Goal: Task Accomplishment & Management: Use online tool/utility

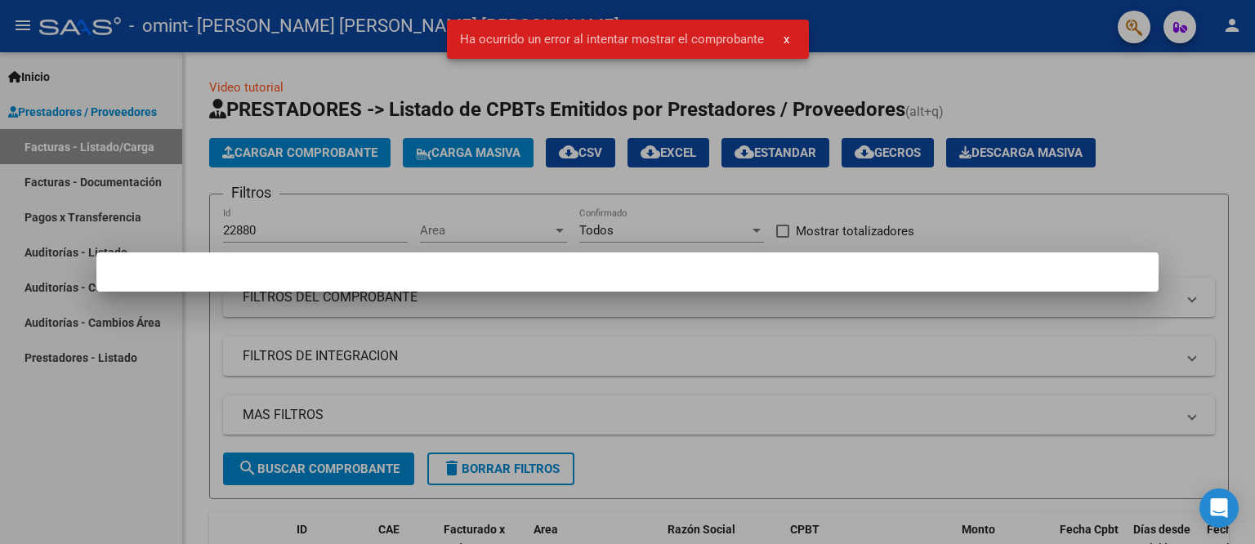
click at [787, 38] on span "x" at bounding box center [786, 39] width 6 height 15
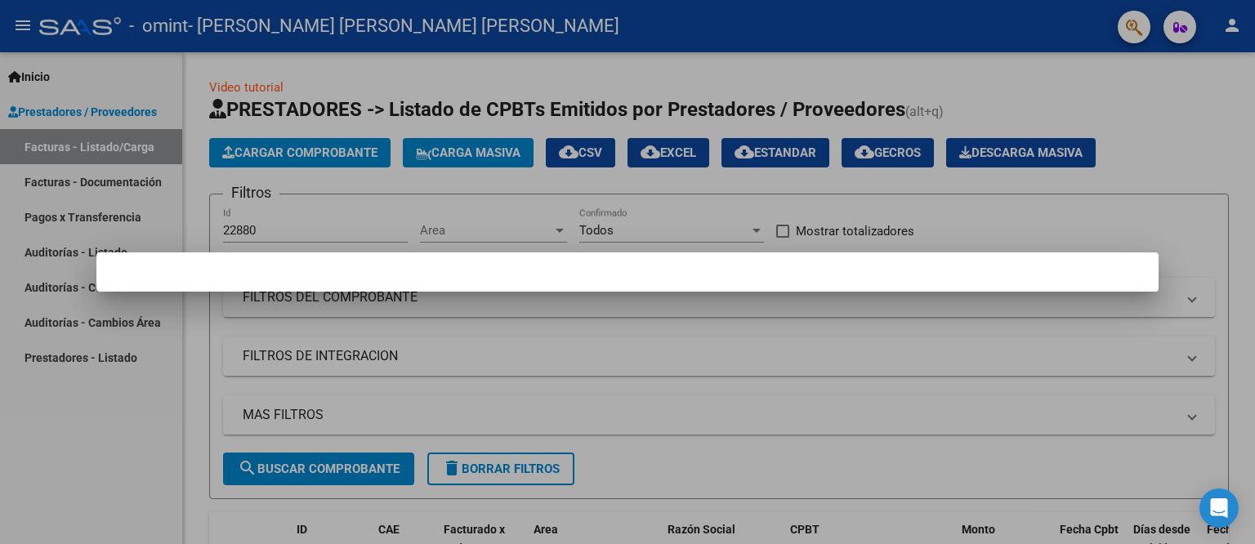
click at [127, 82] on div at bounding box center [627, 272] width 1255 height 544
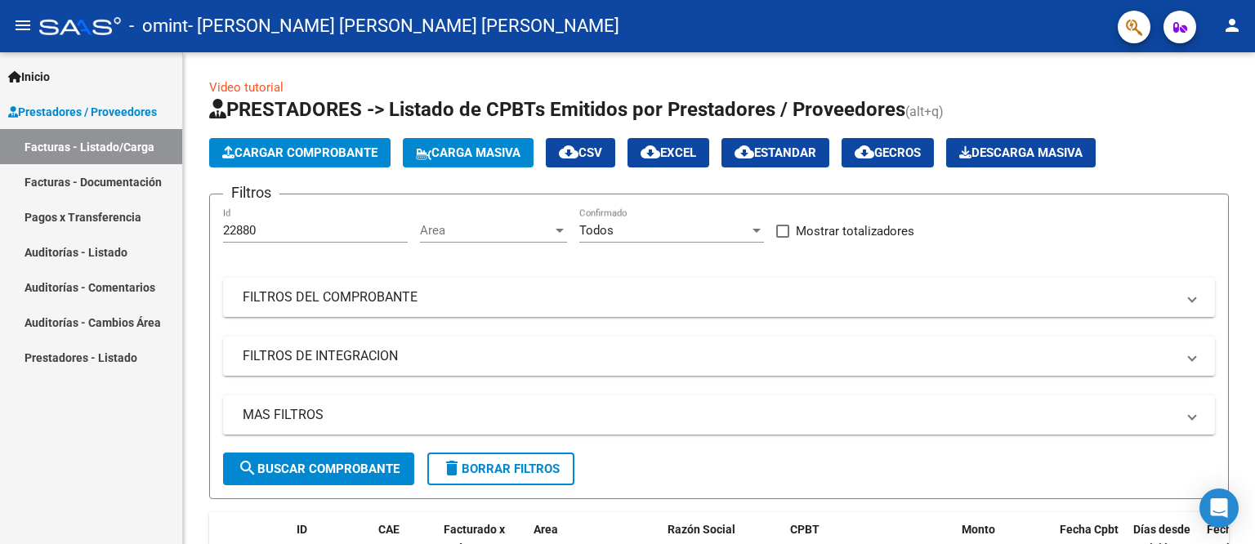
click at [125, 146] on link "Facturas - Listado/Carga" at bounding box center [91, 146] width 182 height 35
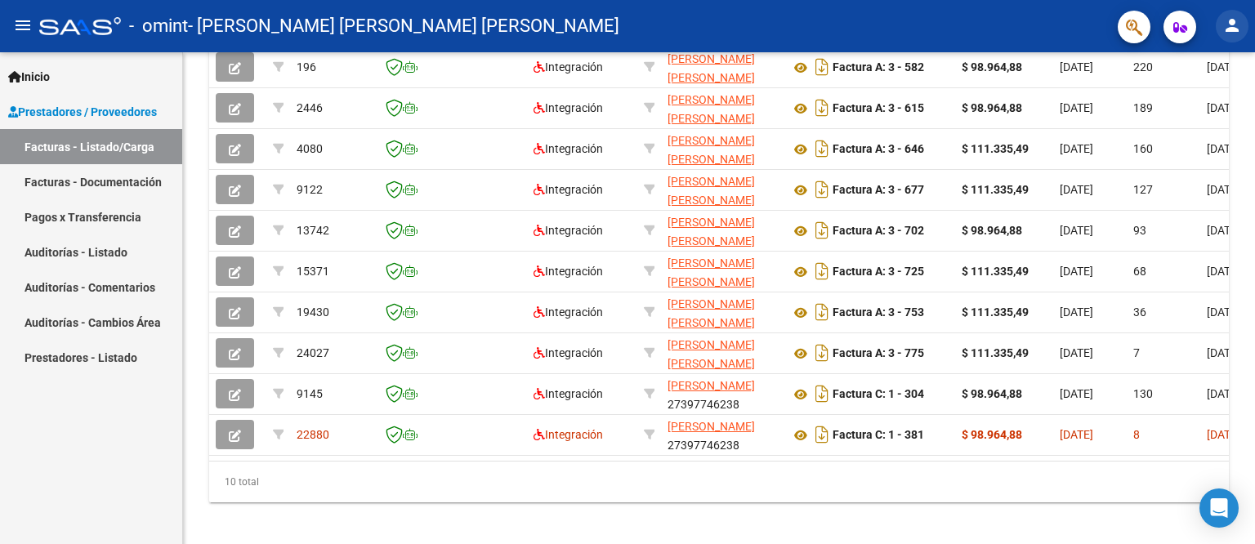
click at [1232, 27] on mat-icon "person" at bounding box center [1232, 26] width 20 height 20
click at [1202, 106] on button "exit_to_app Salir" at bounding box center [1198, 107] width 100 height 39
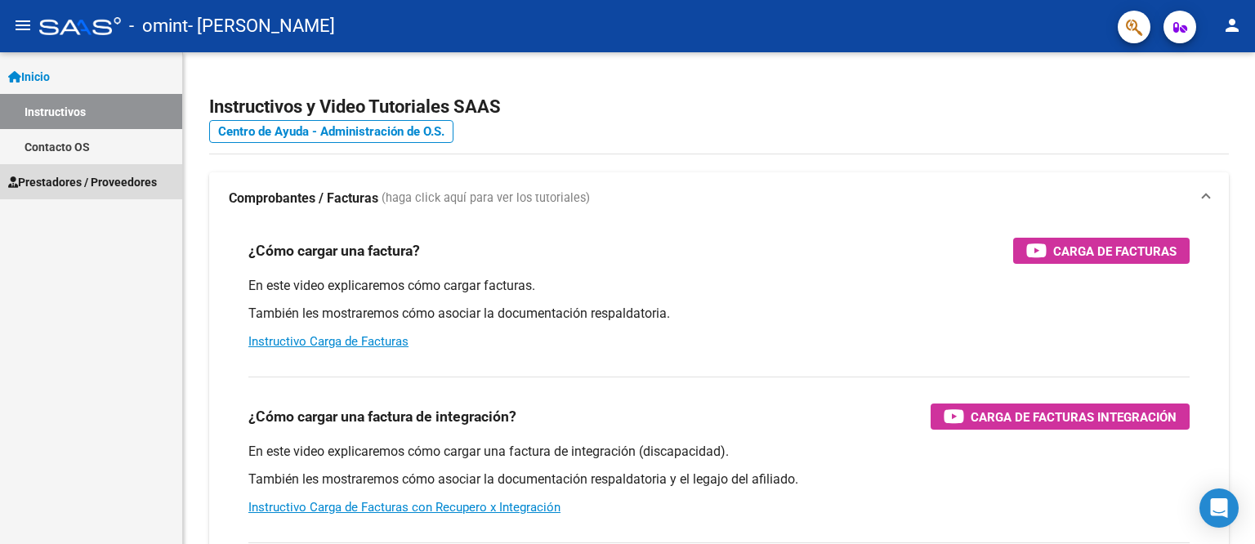
click at [64, 178] on span "Prestadores / Proveedores" at bounding box center [82, 182] width 149 height 18
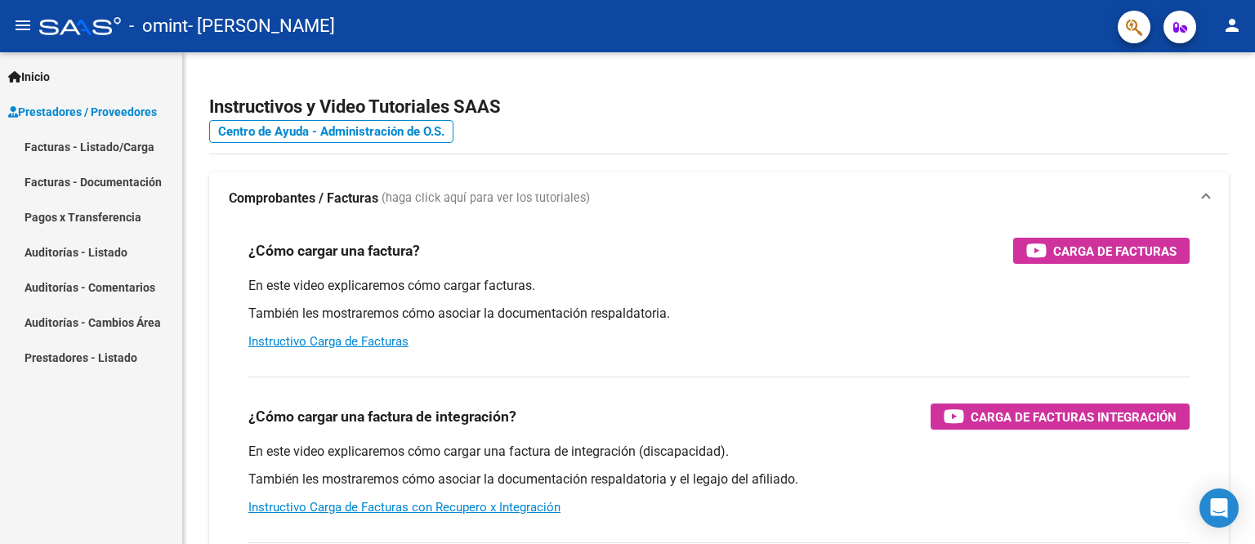
click at [69, 151] on link "Facturas - Listado/Carga" at bounding box center [91, 146] width 182 height 35
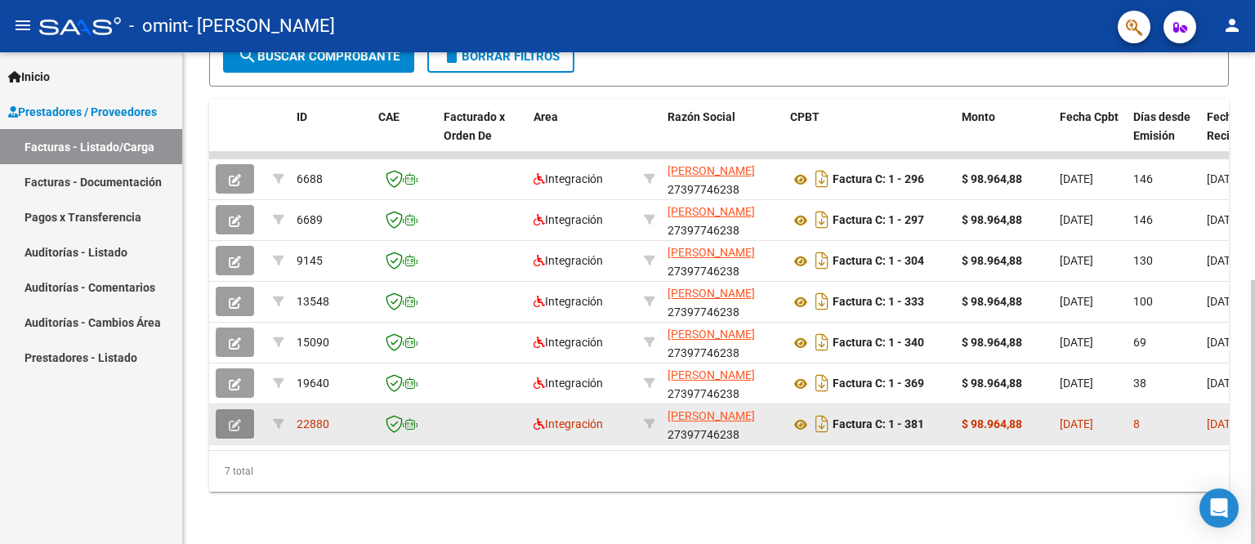
click at [244, 410] on button "button" at bounding box center [235, 423] width 38 height 29
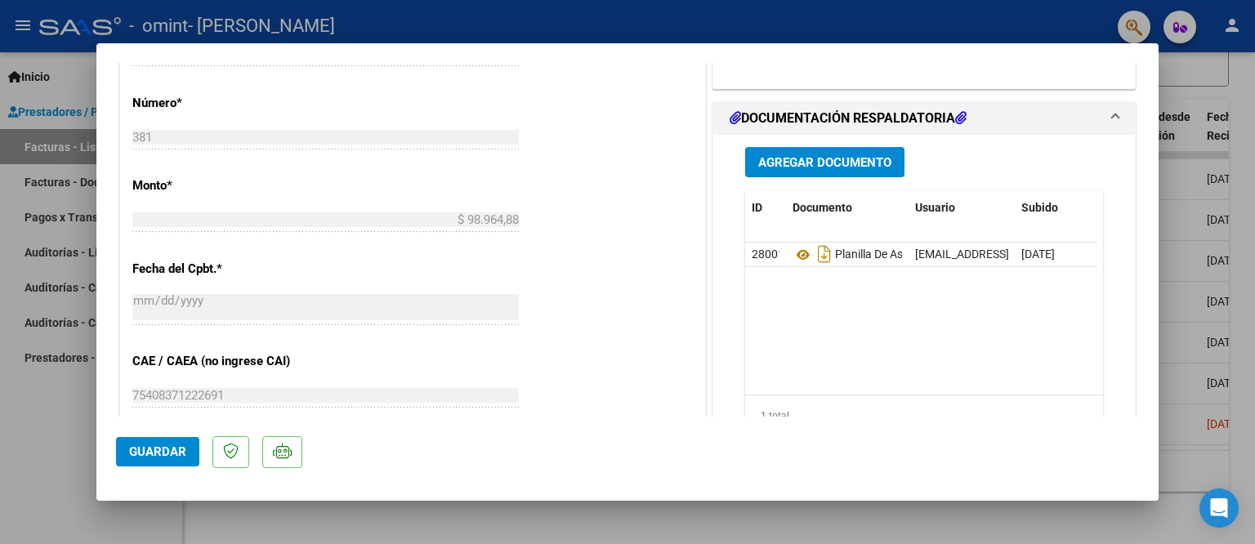
scroll to position [735, 0]
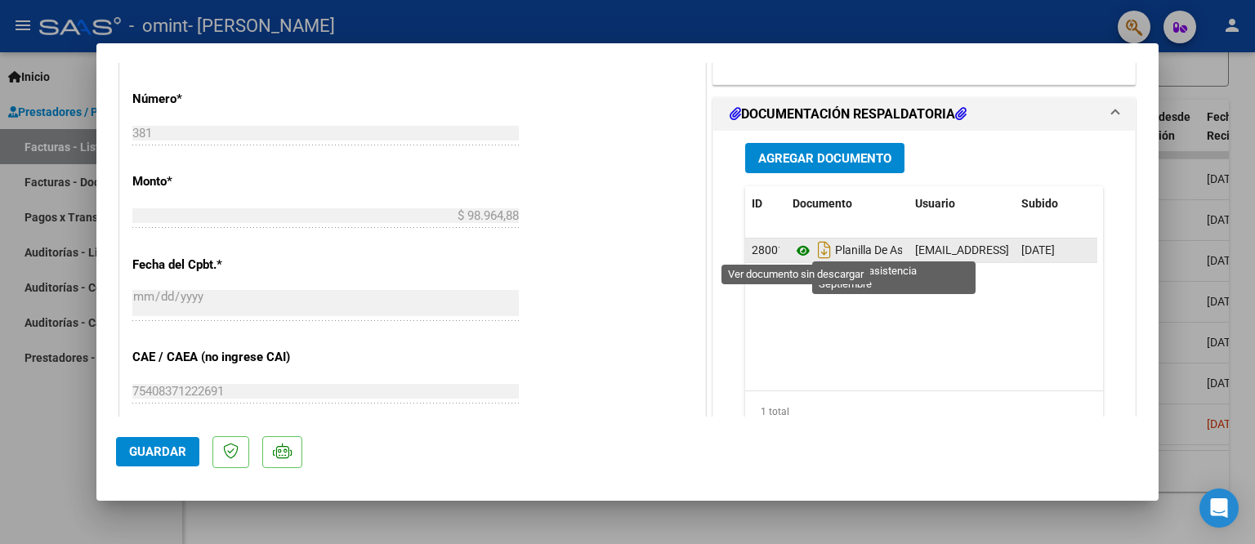
click at [793, 252] on icon at bounding box center [802, 251] width 21 height 20
